Goal: Navigation & Orientation: Find specific page/section

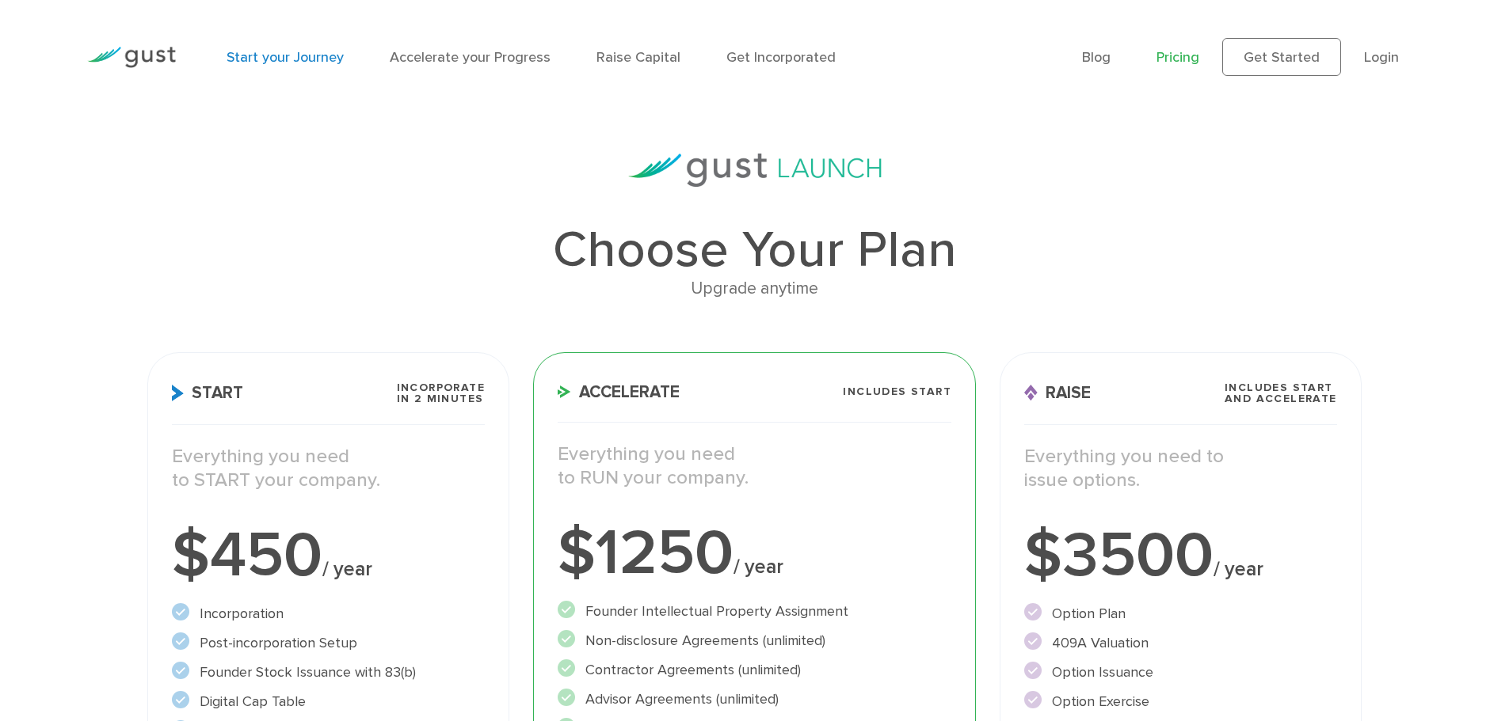
click at [312, 60] on link "Start your Journey" at bounding box center [284, 57] width 117 height 17
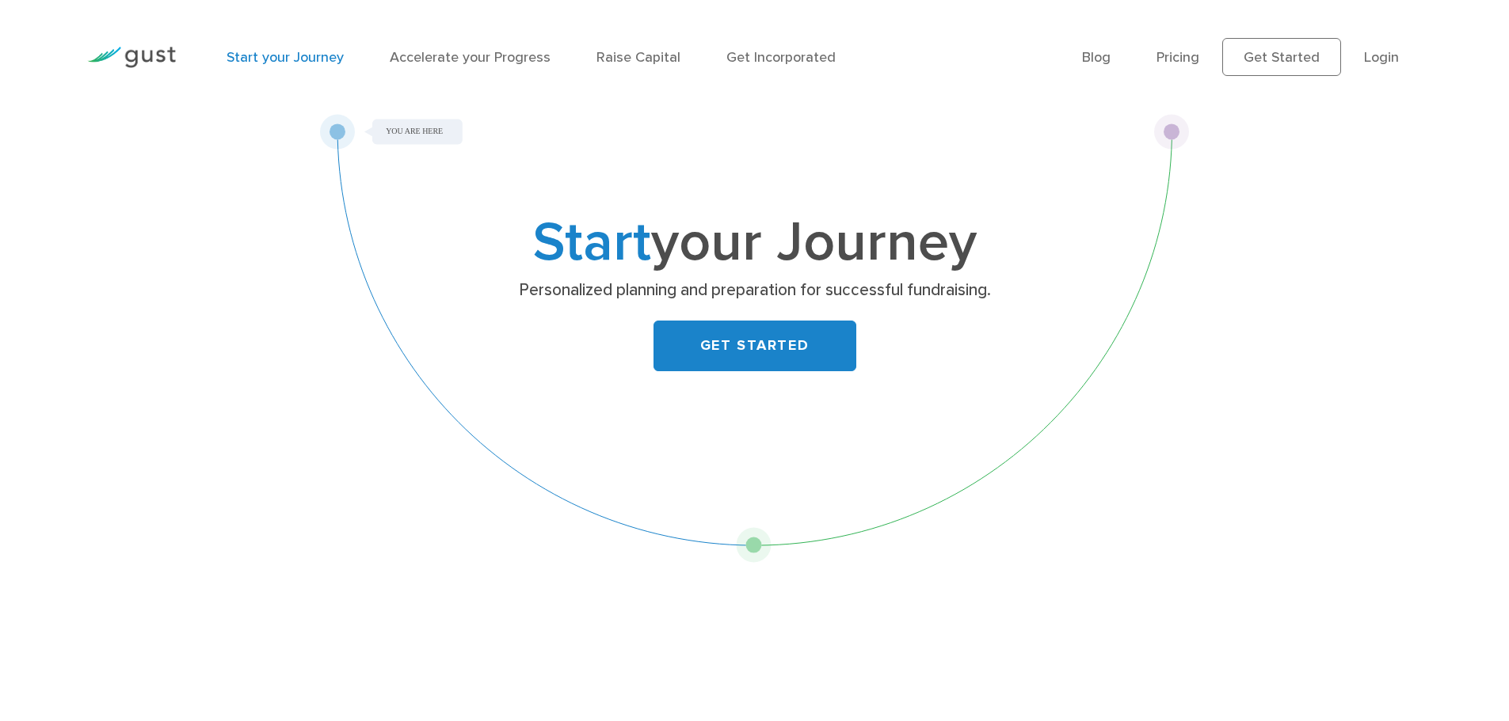
click at [152, 59] on img at bounding box center [131, 57] width 89 height 21
